Goal: Entertainment & Leisure: Consume media (video, audio)

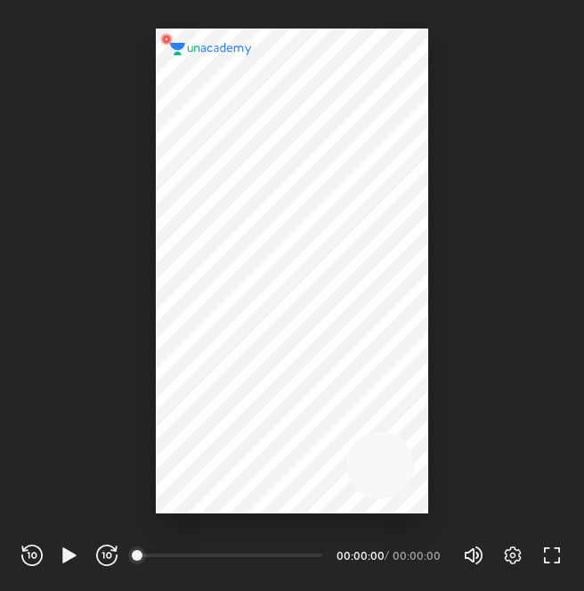
scroll to position [591, 584]
click at [72, 561] on icon "button" at bounding box center [69, 554] width 21 height 21
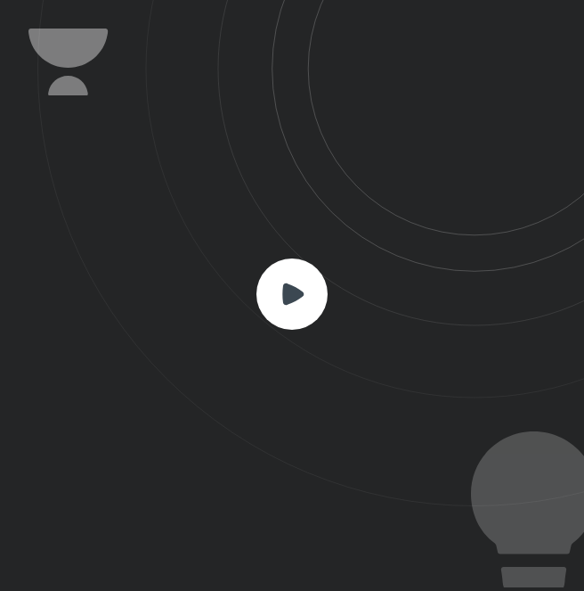
click at [326, 292] on rect at bounding box center [292, 293] width 71 height 71
click at [285, 292] on icon at bounding box center [292, 292] width 21 height 21
click at [293, 295] on icon at bounding box center [292, 292] width 21 height 21
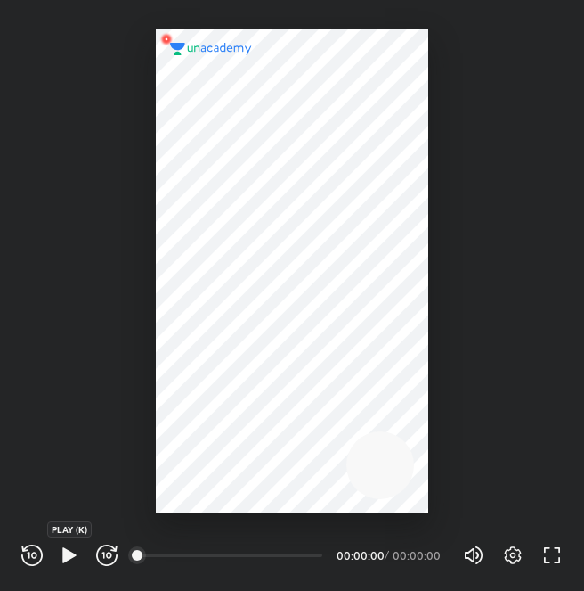
click at [72, 556] on icon "button" at bounding box center [68, 554] width 13 height 15
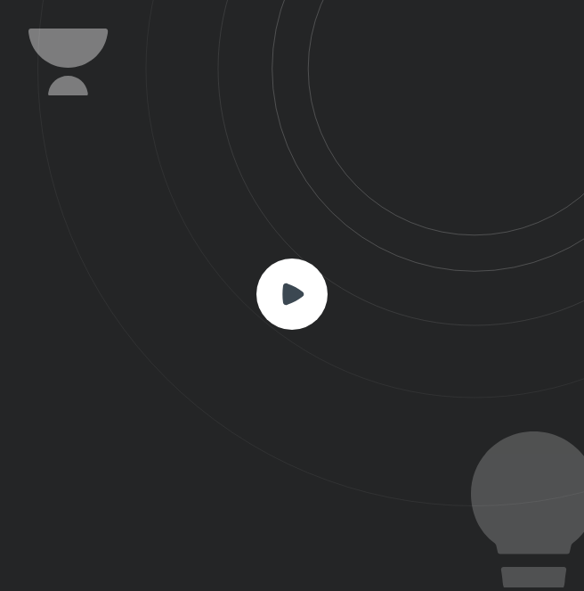
click at [258, 290] on icon at bounding box center [292, 293] width 71 height 71
click at [284, 295] on icon at bounding box center [292, 292] width 21 height 21
click at [297, 302] on rect at bounding box center [292, 293] width 71 height 71
drag, startPoint x: 341, startPoint y: 304, endPoint x: 395, endPoint y: 301, distance: 53.5
click at [349, 302] on icon at bounding box center [310, 253] width 547 height 506
